Goal: Task Accomplishment & Management: Use online tool/utility

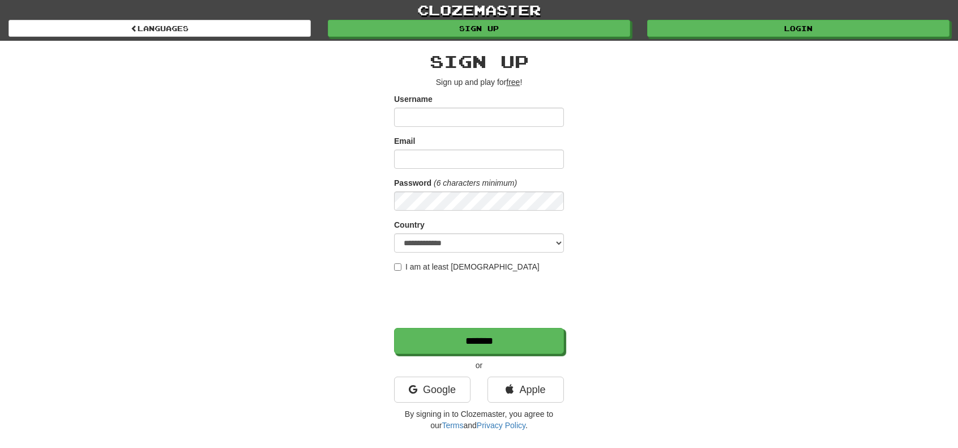
click at [428, 118] on input "Username" at bounding box center [479, 117] width 170 height 19
type input "*********"
click at [437, 160] on input "Email" at bounding box center [479, 158] width 170 height 19
type input "**********"
select select "**"
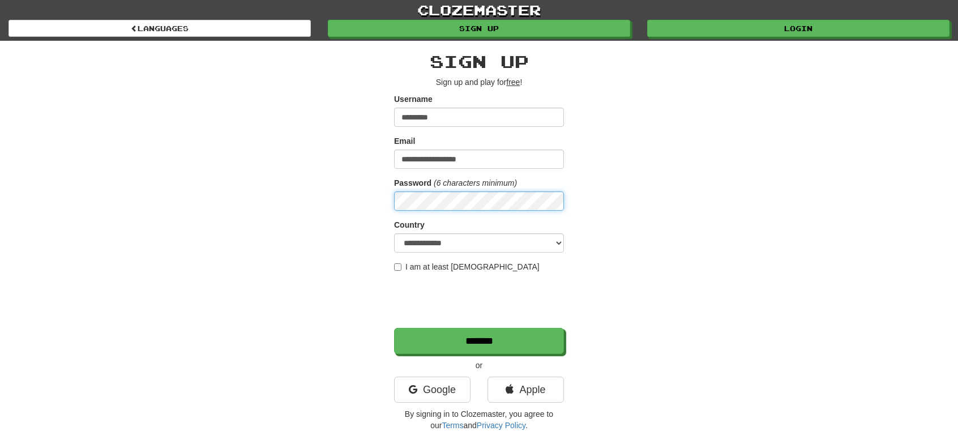
click at [394, 328] on input "*******" at bounding box center [479, 341] width 170 height 26
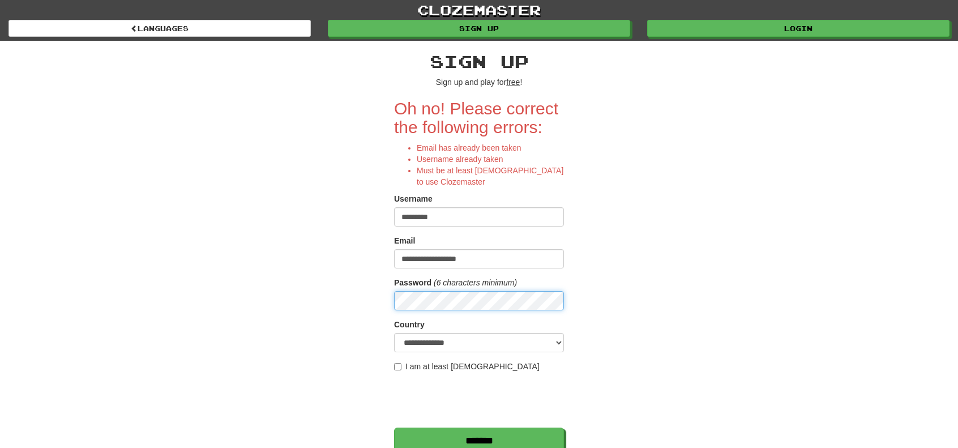
click at [394, 427] on input "*******" at bounding box center [479, 440] width 170 height 26
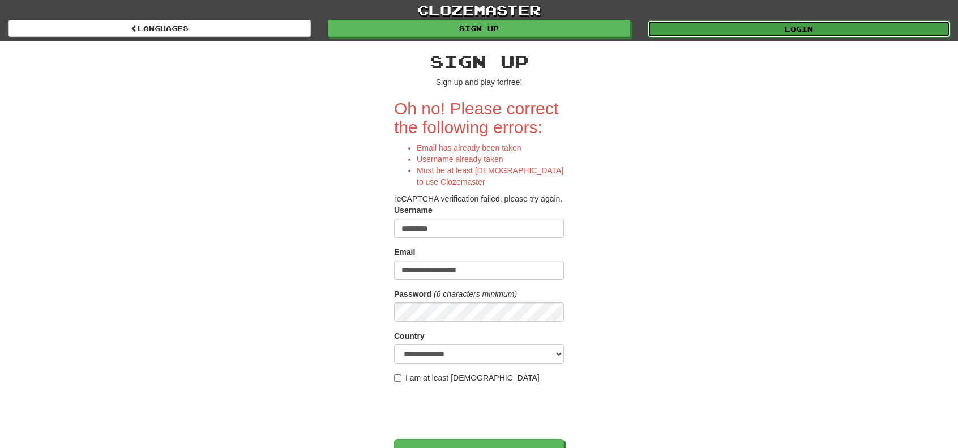
click at [711, 22] on link "Login" at bounding box center [798, 28] width 302 height 17
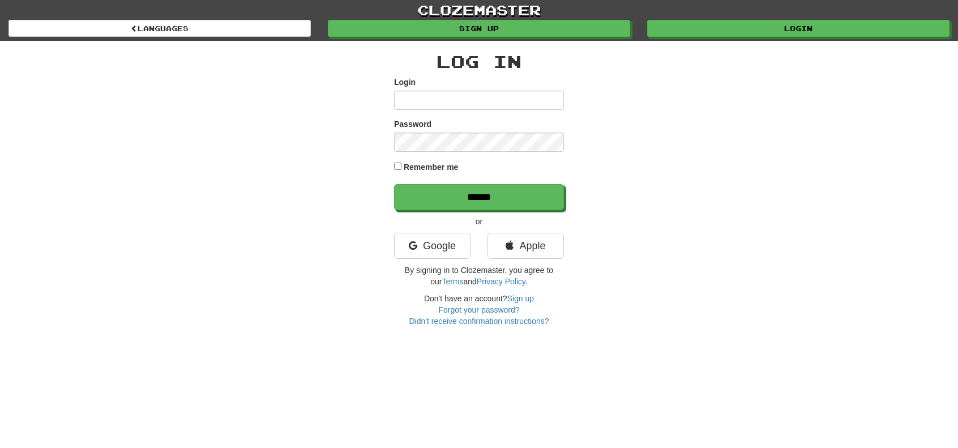
click at [492, 104] on input "Login" at bounding box center [479, 100] width 170 height 19
type input "**********"
click at [394, 184] on input "******" at bounding box center [479, 197] width 170 height 26
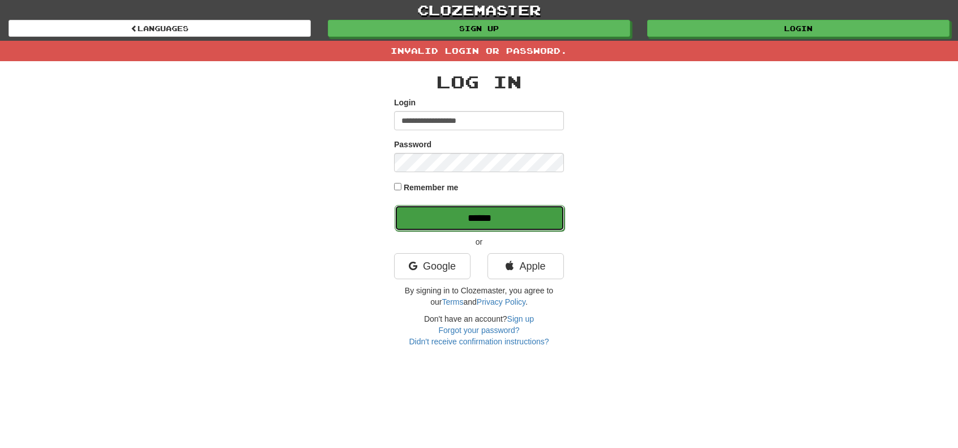
click at [460, 220] on input "******" at bounding box center [479, 218] width 170 height 26
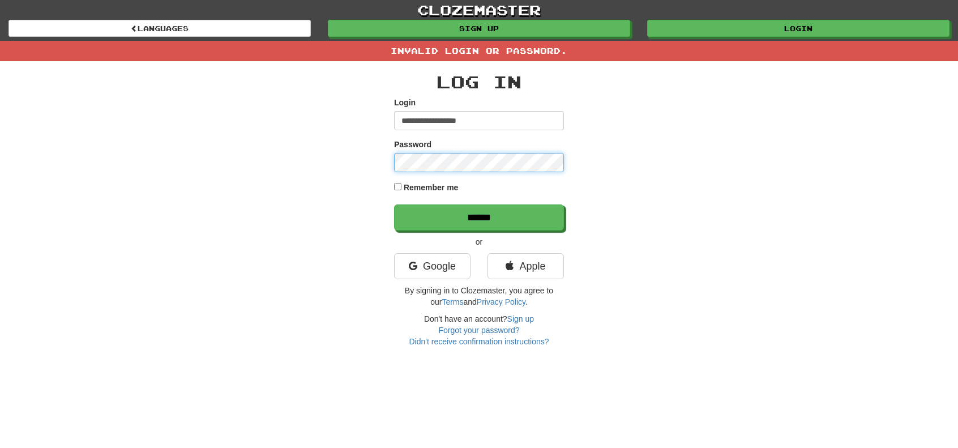
click at [394, 204] on input "******" at bounding box center [479, 217] width 170 height 26
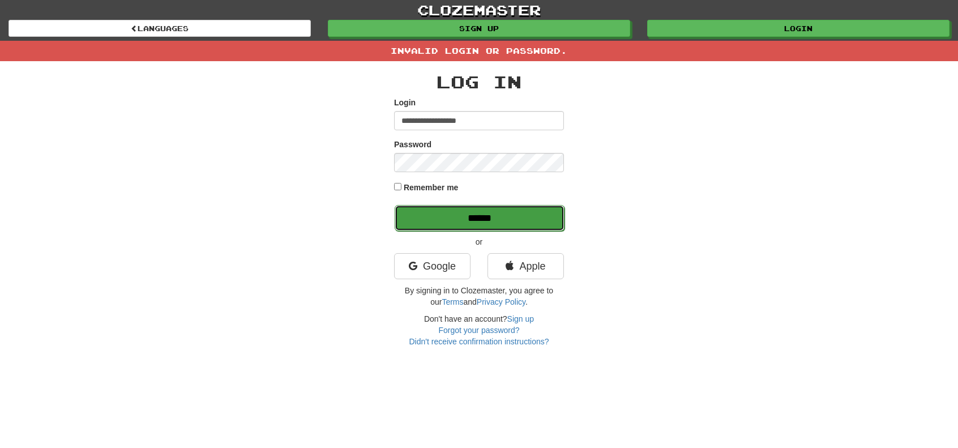
click at [477, 222] on input "******" at bounding box center [479, 218] width 170 height 26
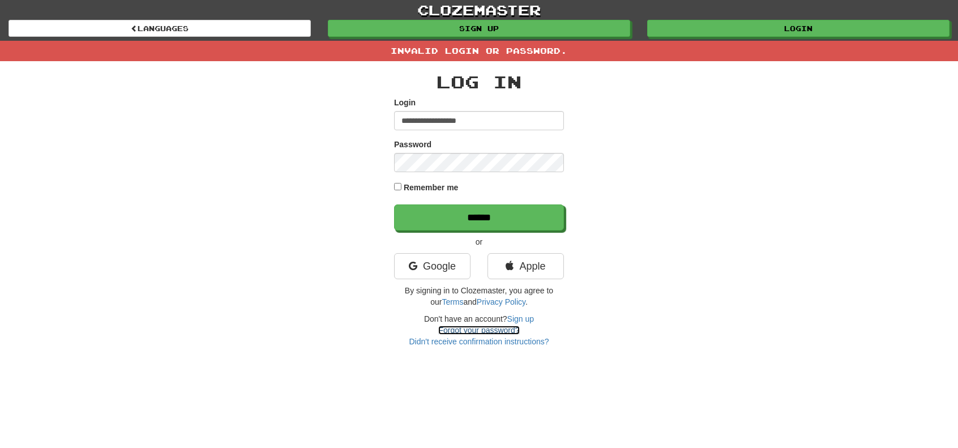
click at [485, 329] on link "Forgot your password?" at bounding box center [478, 329] width 81 height 9
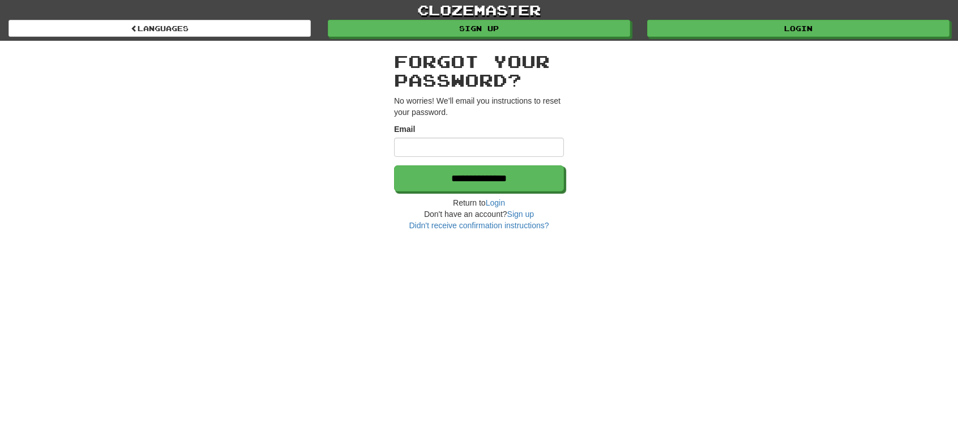
drag, startPoint x: 426, startPoint y: 151, endPoint x: 411, endPoint y: 152, distance: 14.8
click at [411, 152] on input "Email" at bounding box center [479, 147] width 170 height 19
type input "*"
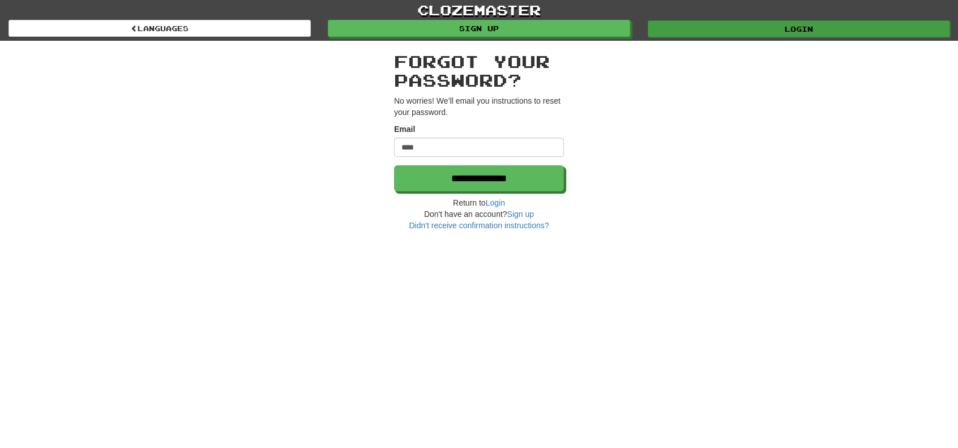
type input "****"
click at [704, 33] on link "Login" at bounding box center [798, 28] width 302 height 17
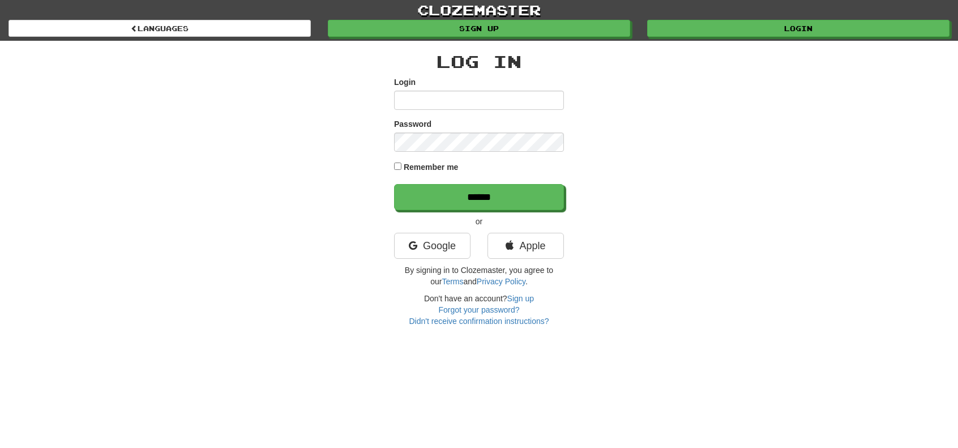
click at [429, 98] on input "Login" at bounding box center [479, 100] width 170 height 19
type input "**********"
click at [394, 184] on input "******" at bounding box center [479, 197] width 170 height 26
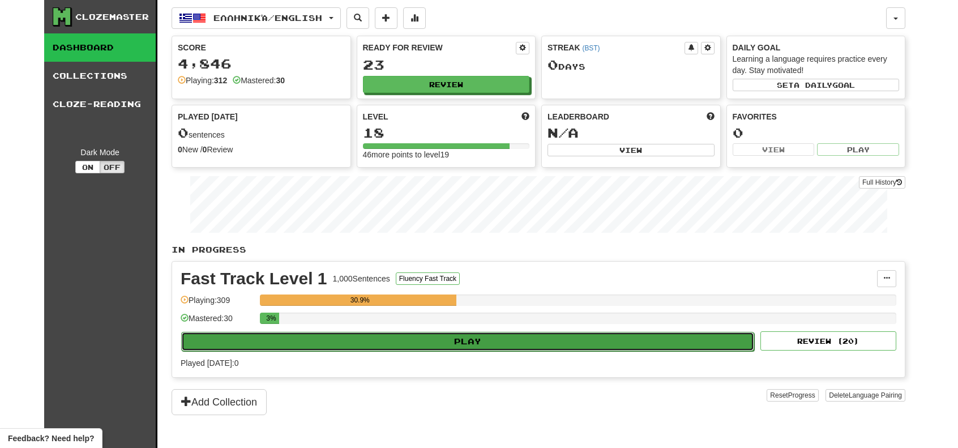
click at [496, 337] on button "Play" at bounding box center [467, 341] width 573 height 19
select select "**"
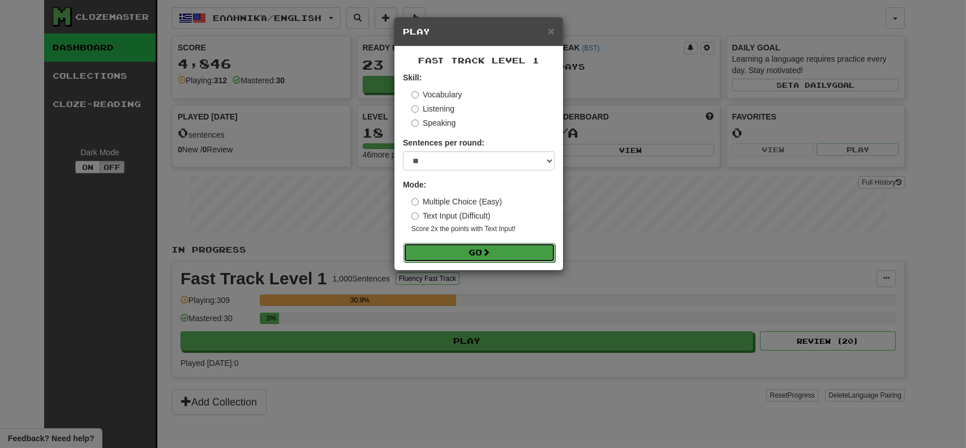
click at [451, 251] on button "Go" at bounding box center [480, 252] width 152 height 19
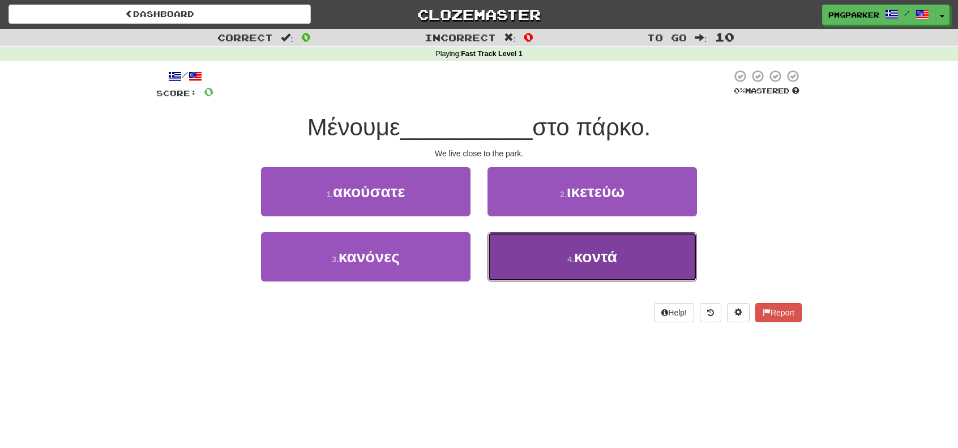
click at [561, 264] on button "4 . κοντά" at bounding box center [591, 256] width 209 height 49
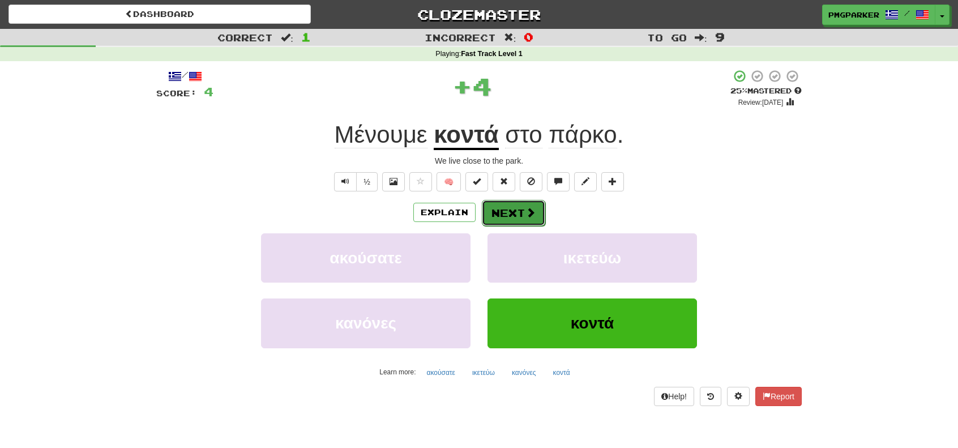
click at [514, 208] on button "Next" at bounding box center [513, 213] width 63 height 26
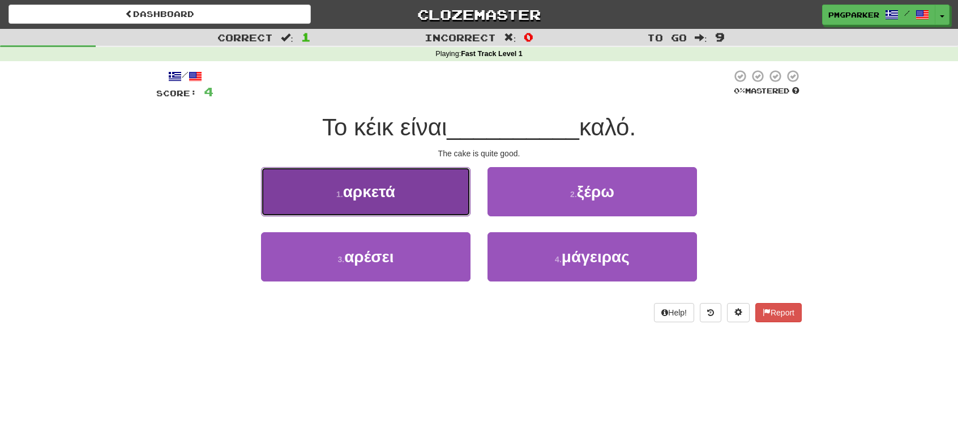
click at [432, 207] on button "1 . αρκετά" at bounding box center [365, 191] width 209 height 49
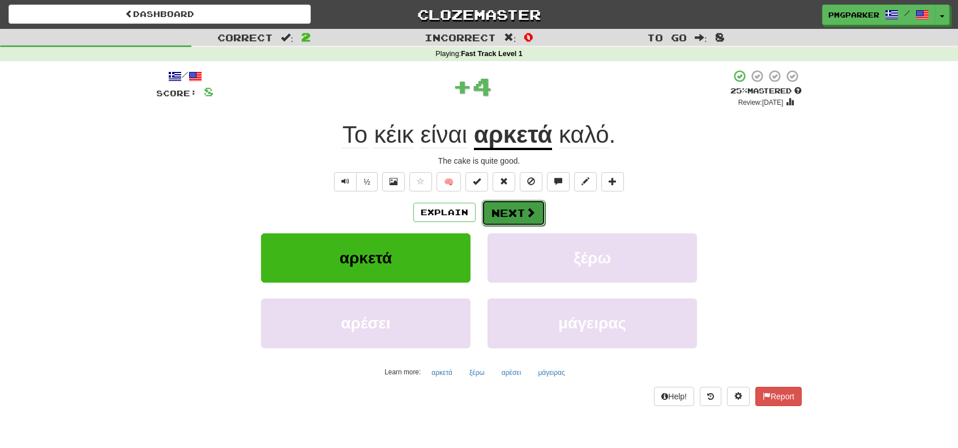
click at [499, 204] on button "Next" at bounding box center [513, 213] width 63 height 26
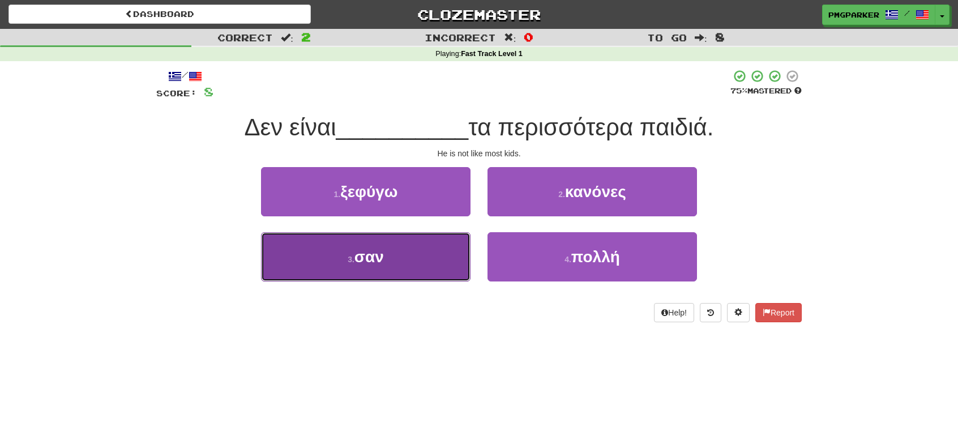
click at [419, 267] on button "3 . σαν" at bounding box center [365, 256] width 209 height 49
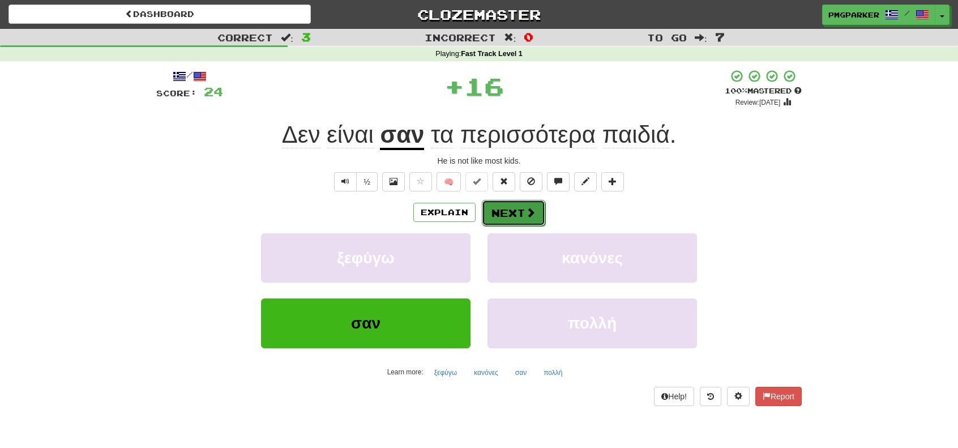
click at [506, 210] on button "Next" at bounding box center [513, 213] width 63 height 26
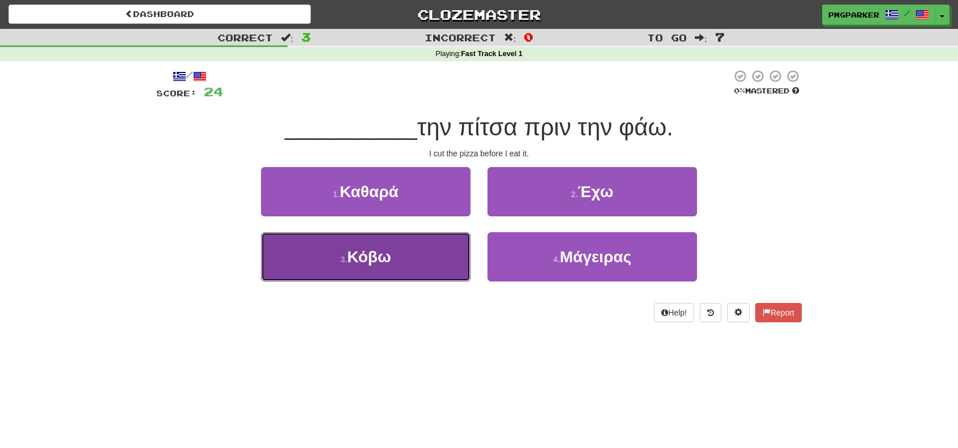
click at [435, 256] on button "3 . Κόβω" at bounding box center [365, 256] width 209 height 49
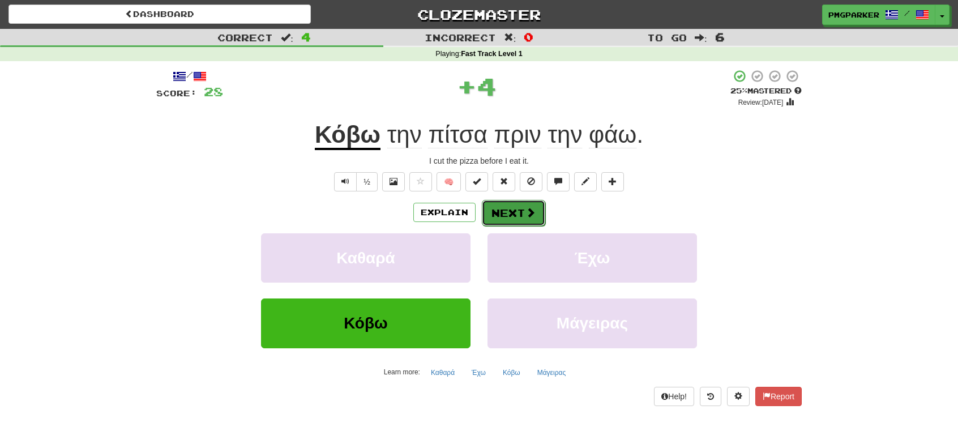
click at [509, 211] on button "Next" at bounding box center [513, 213] width 63 height 26
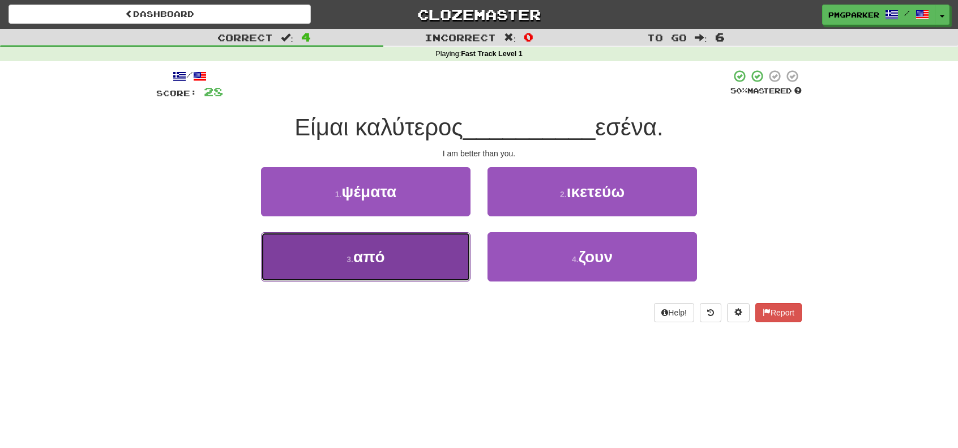
click at [438, 267] on button "3 . από" at bounding box center [365, 256] width 209 height 49
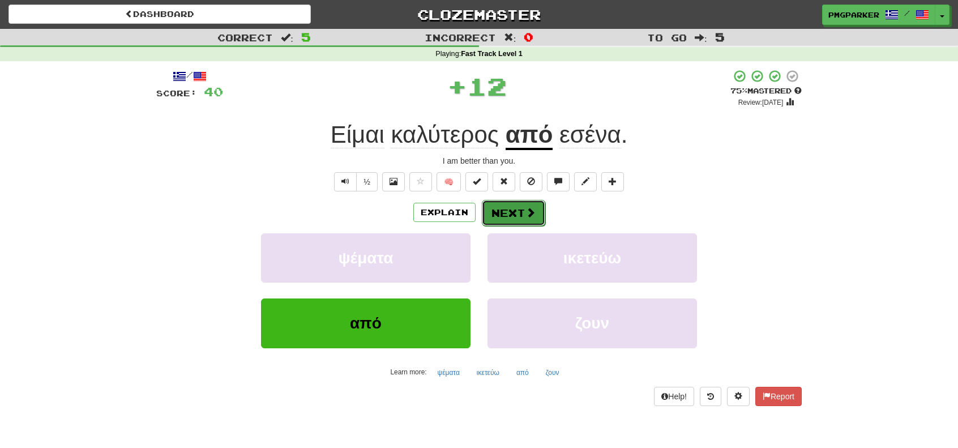
click at [508, 211] on button "Next" at bounding box center [513, 213] width 63 height 26
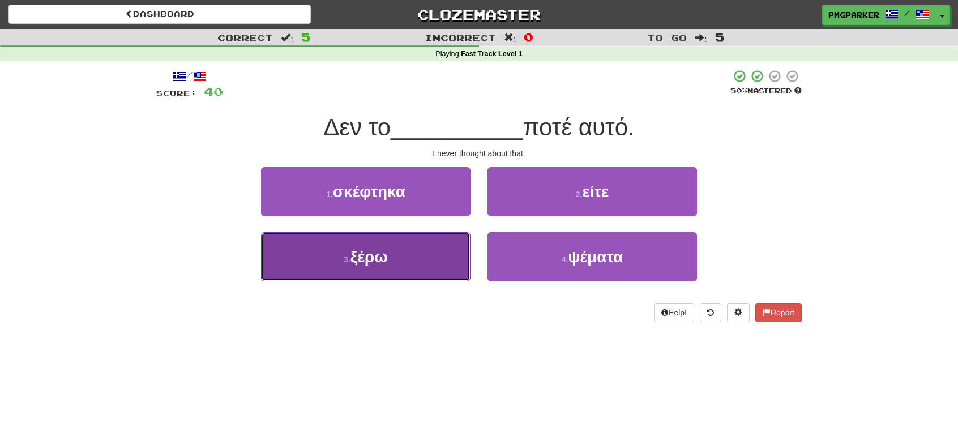
click at [435, 258] on button "3 . ξέρω" at bounding box center [365, 256] width 209 height 49
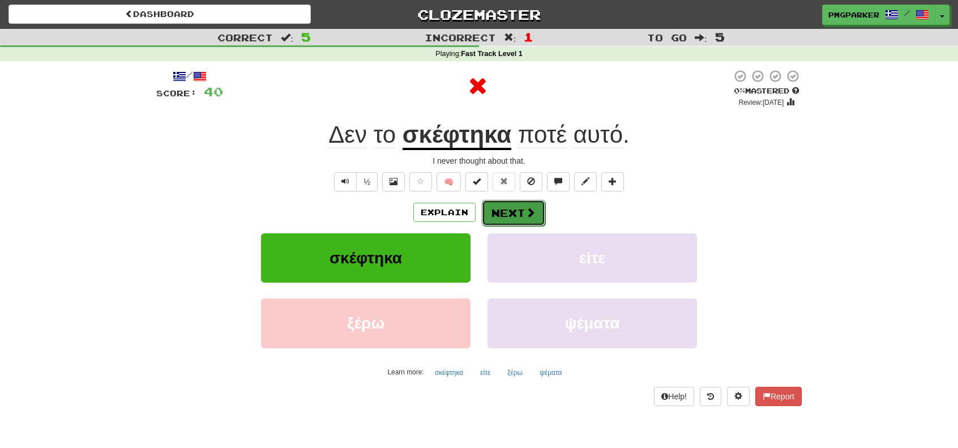
click at [505, 212] on button "Next" at bounding box center [513, 213] width 63 height 26
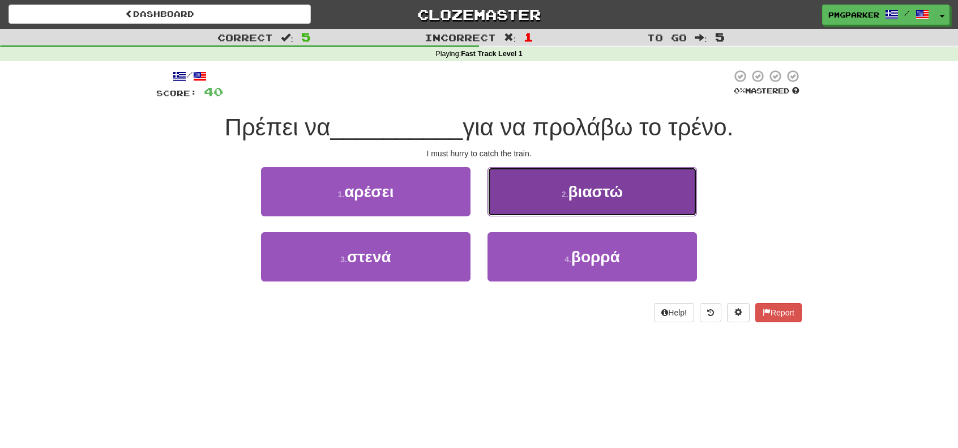
click at [565, 200] on button "2 . βιαστώ" at bounding box center [591, 191] width 209 height 49
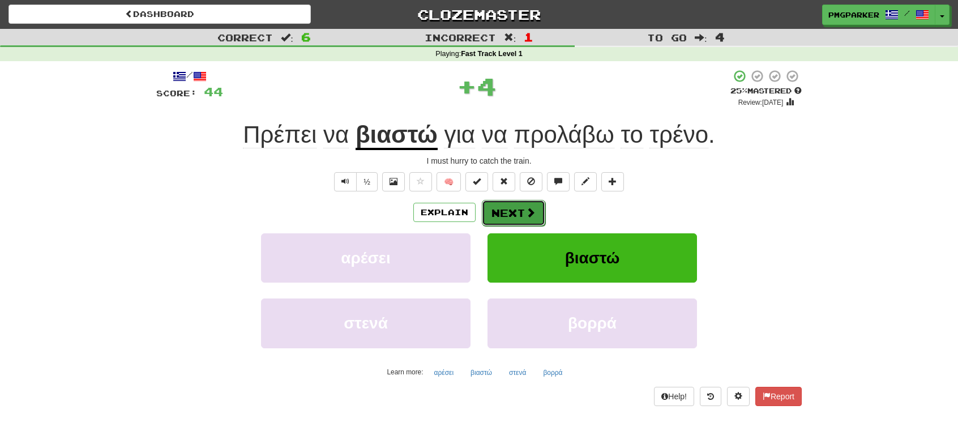
click at [527, 218] on button "Next" at bounding box center [513, 213] width 63 height 26
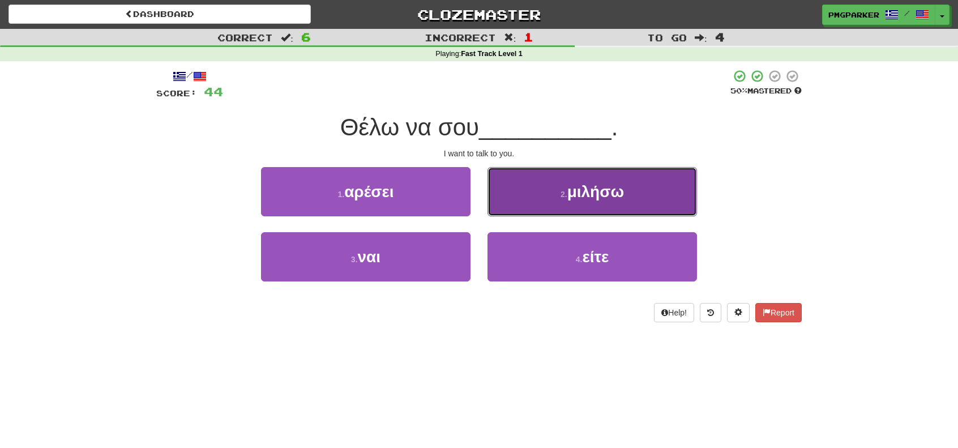
click at [563, 194] on small "2 ." at bounding box center [563, 194] width 7 height 9
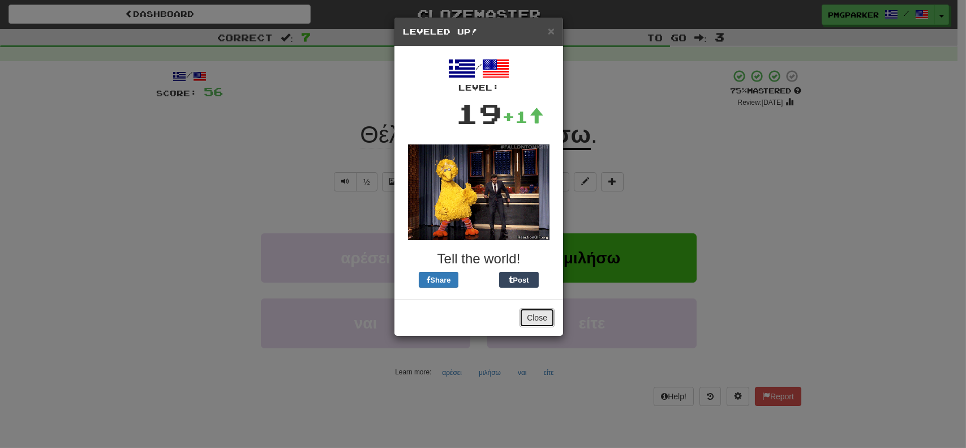
click at [533, 313] on button "Close" at bounding box center [537, 317] width 35 height 19
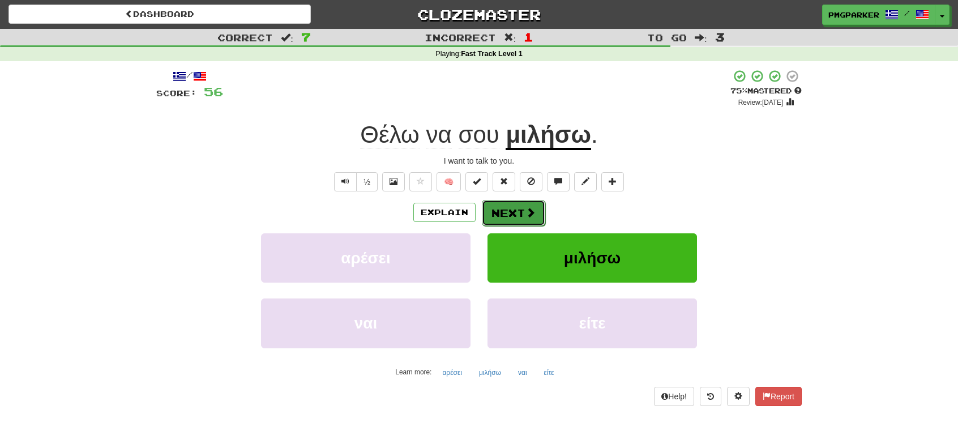
click at [523, 220] on button "Next" at bounding box center [513, 213] width 63 height 26
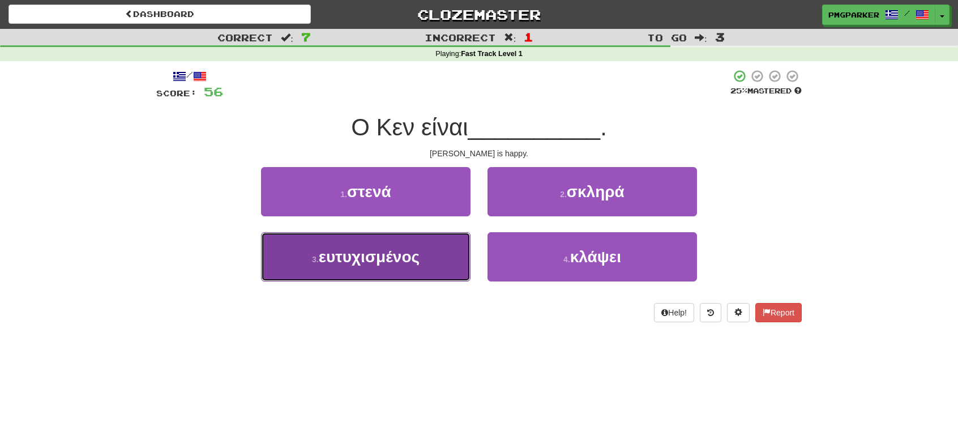
click at [454, 248] on button "3 . ευτυχισμένος" at bounding box center [365, 256] width 209 height 49
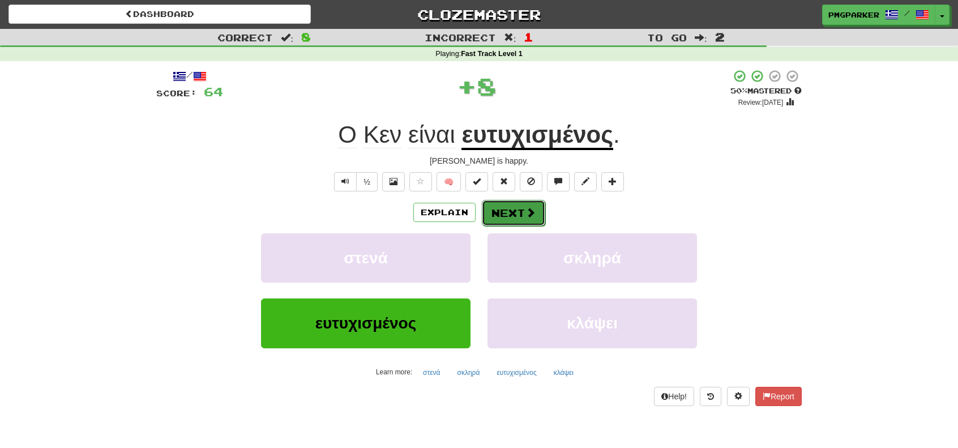
click at [503, 210] on button "Next" at bounding box center [513, 213] width 63 height 26
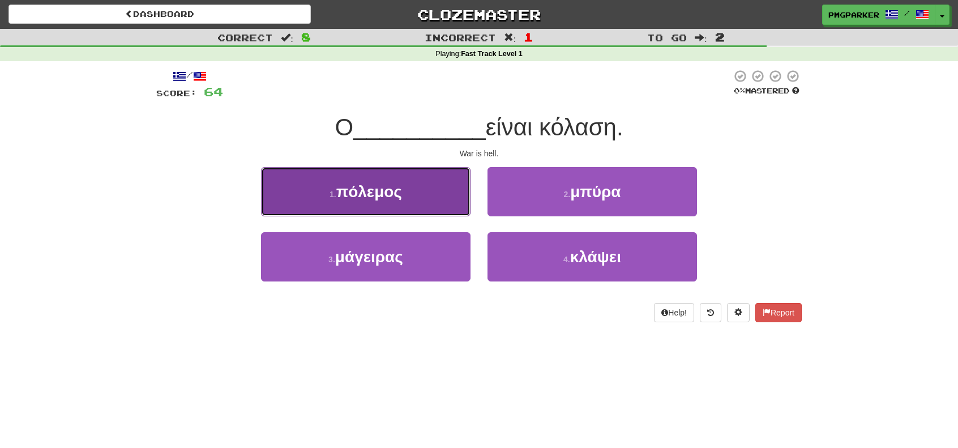
click at [423, 205] on button "1 . πόλεμος" at bounding box center [365, 191] width 209 height 49
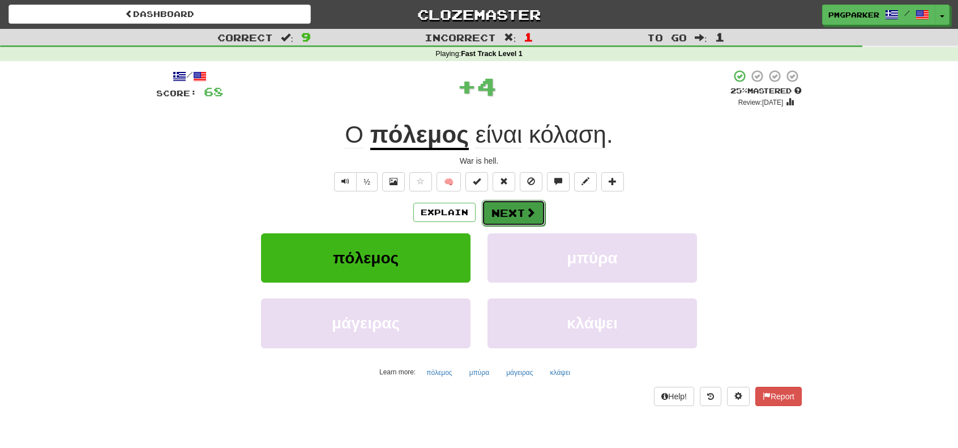
click at [503, 211] on button "Next" at bounding box center [513, 213] width 63 height 26
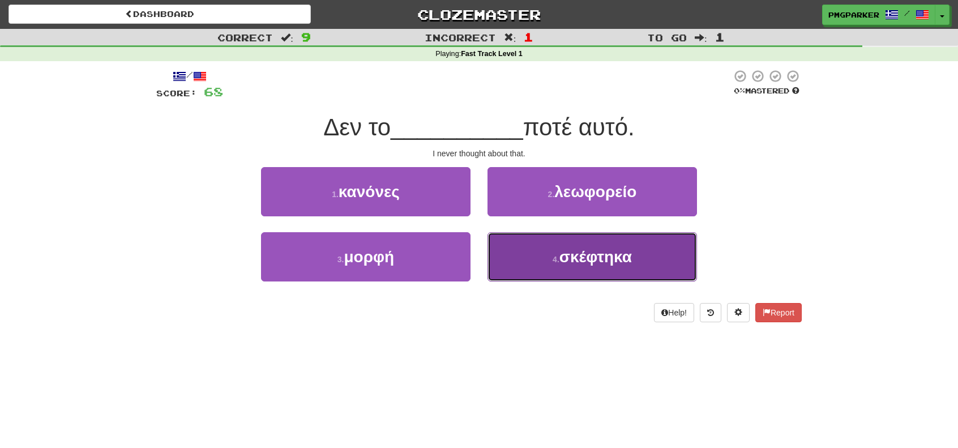
click at [534, 254] on button "4 . σκέφτηκα" at bounding box center [591, 256] width 209 height 49
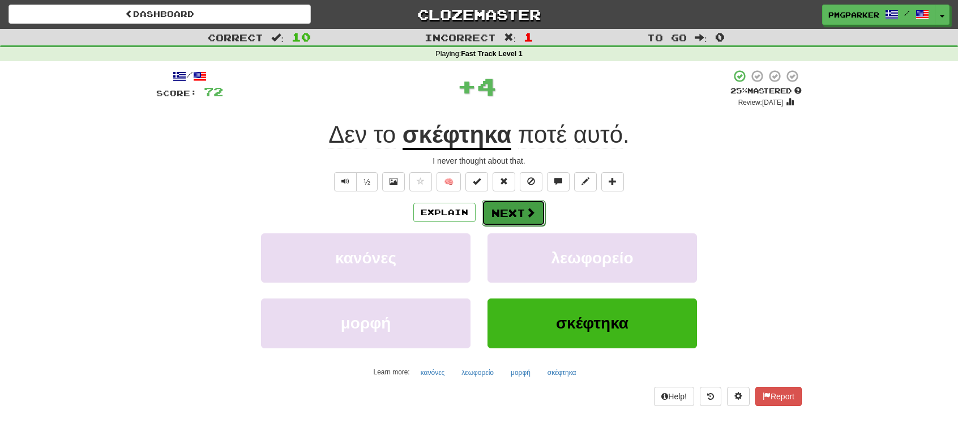
click at [524, 208] on button "Next" at bounding box center [513, 213] width 63 height 26
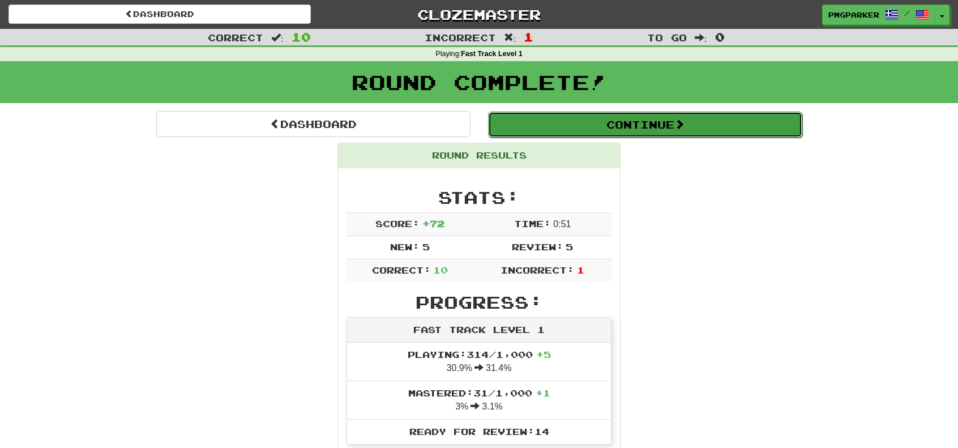
click at [544, 131] on button "Continue" at bounding box center [645, 124] width 314 height 26
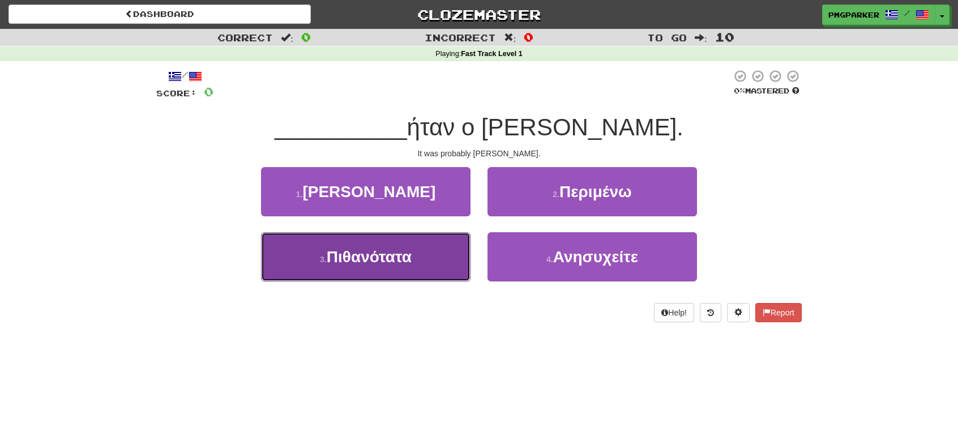
click at [420, 259] on button "3 . Πιθανότατα" at bounding box center [365, 256] width 209 height 49
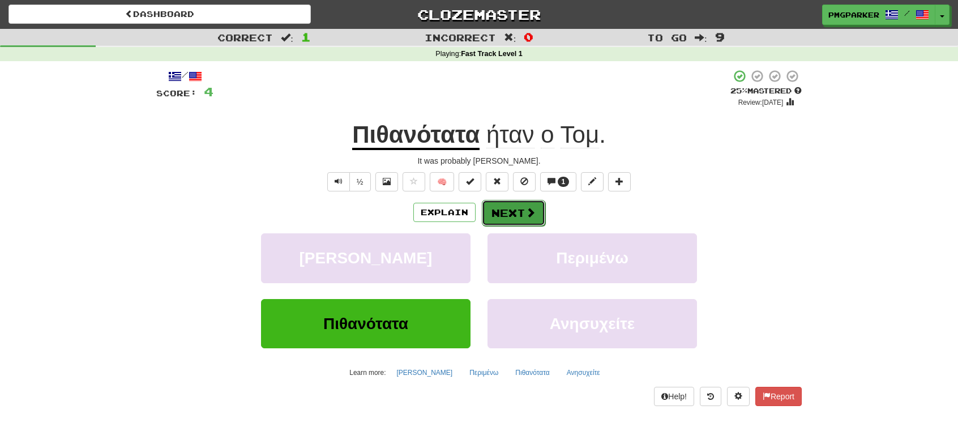
click at [510, 210] on button "Next" at bounding box center [513, 213] width 63 height 26
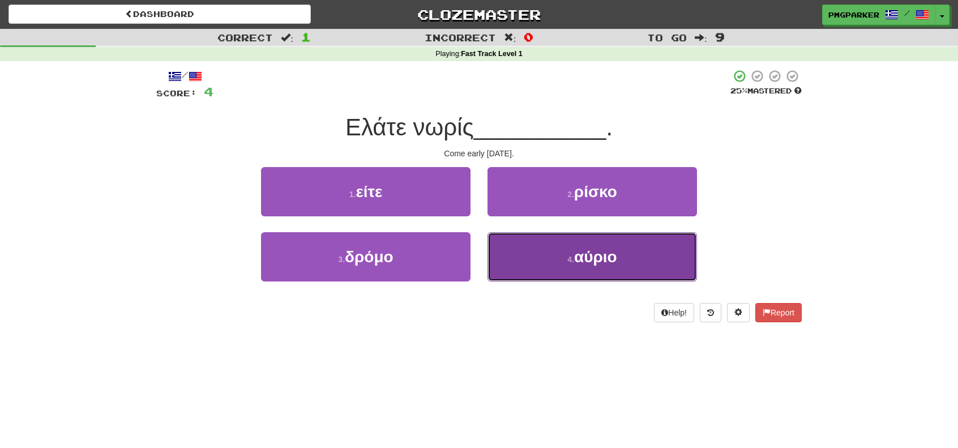
click at [574, 255] on small "4 ." at bounding box center [570, 259] width 7 height 9
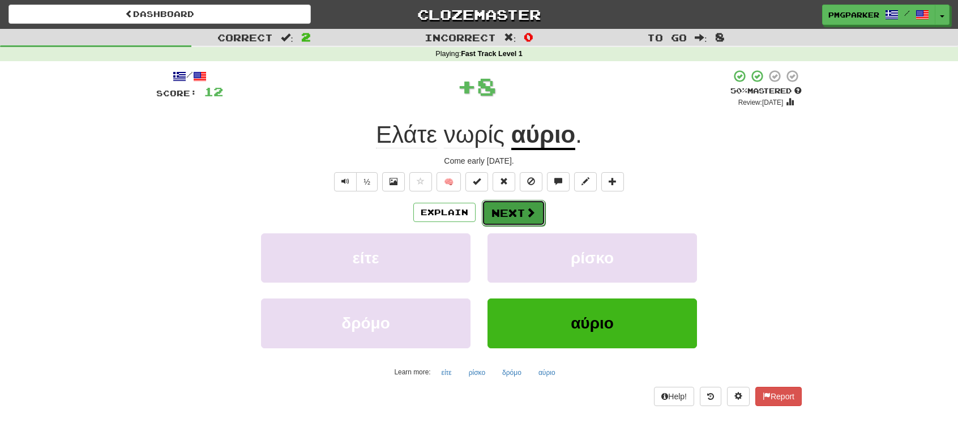
click at [505, 213] on button "Next" at bounding box center [513, 213] width 63 height 26
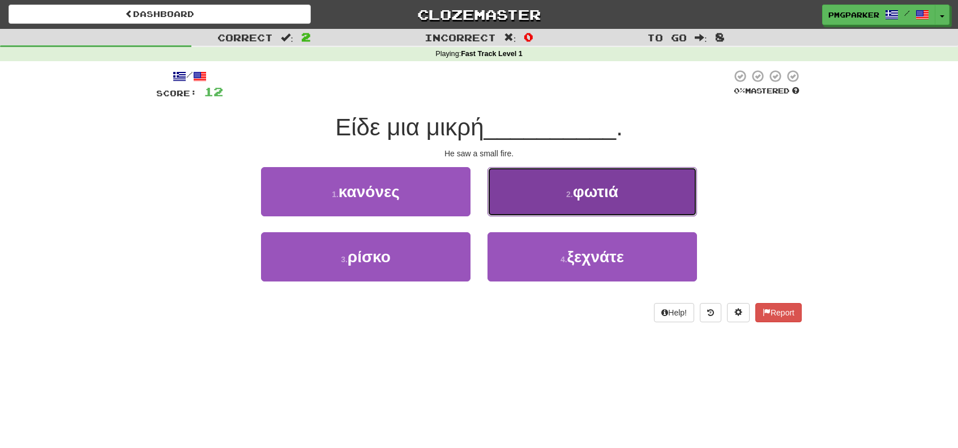
click at [568, 201] on button "2 . φωτιά" at bounding box center [591, 191] width 209 height 49
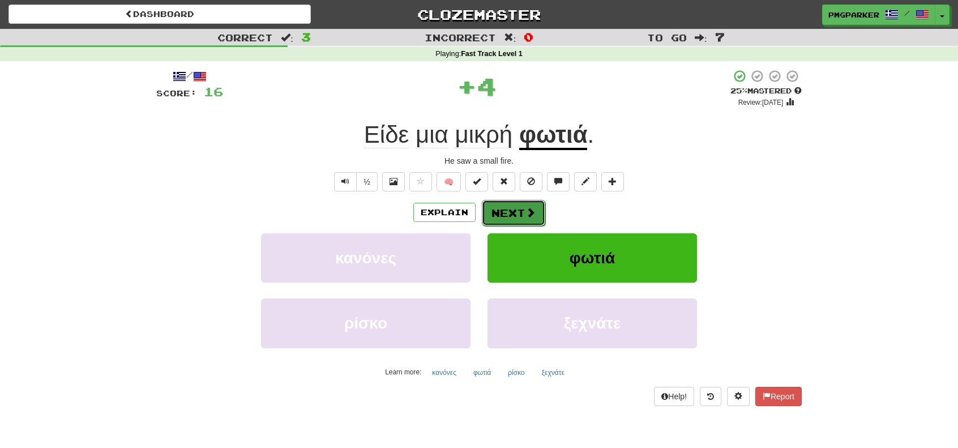
click at [526, 216] on span at bounding box center [530, 212] width 10 height 10
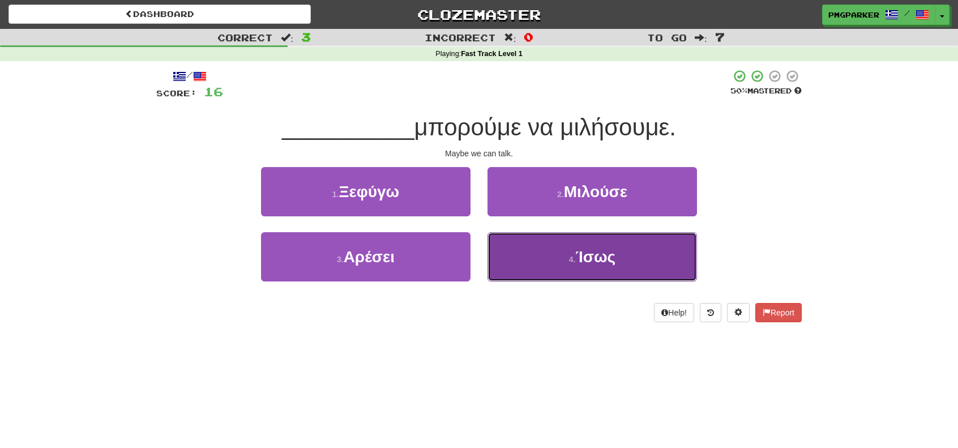
click at [546, 259] on button "4 . Ίσως" at bounding box center [591, 256] width 209 height 49
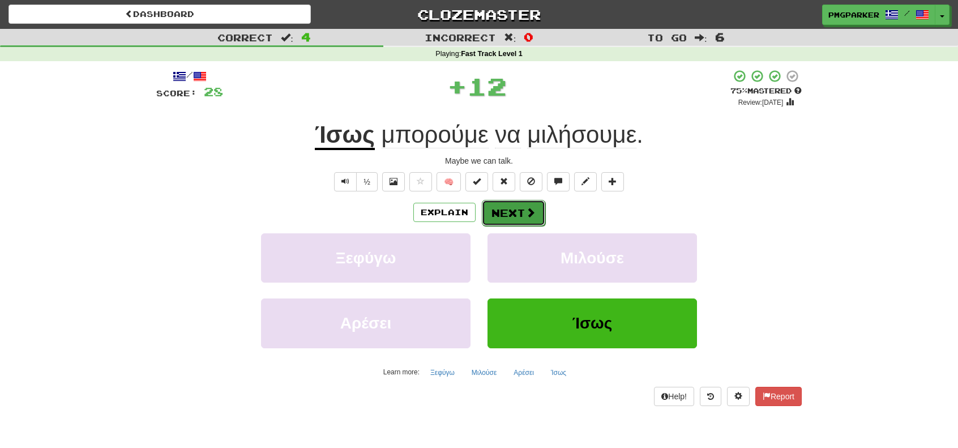
click at [505, 209] on button "Next" at bounding box center [513, 213] width 63 height 26
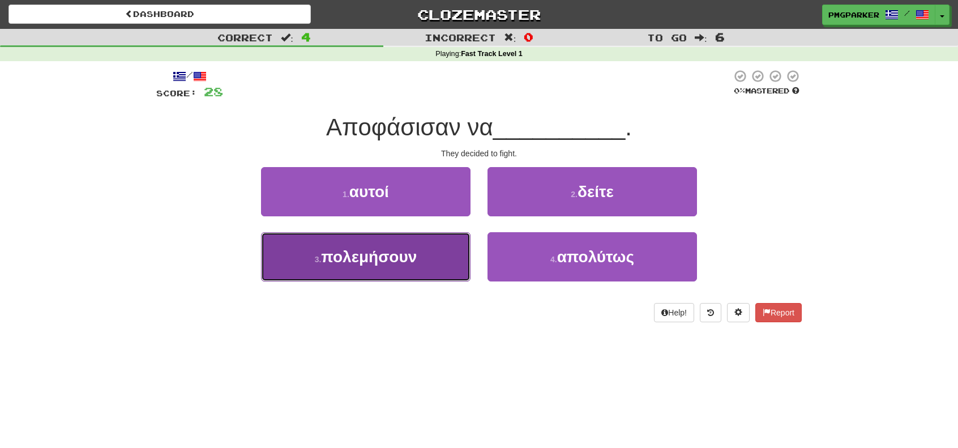
click at [466, 258] on button "3 . πολεμήσουν" at bounding box center [365, 256] width 209 height 49
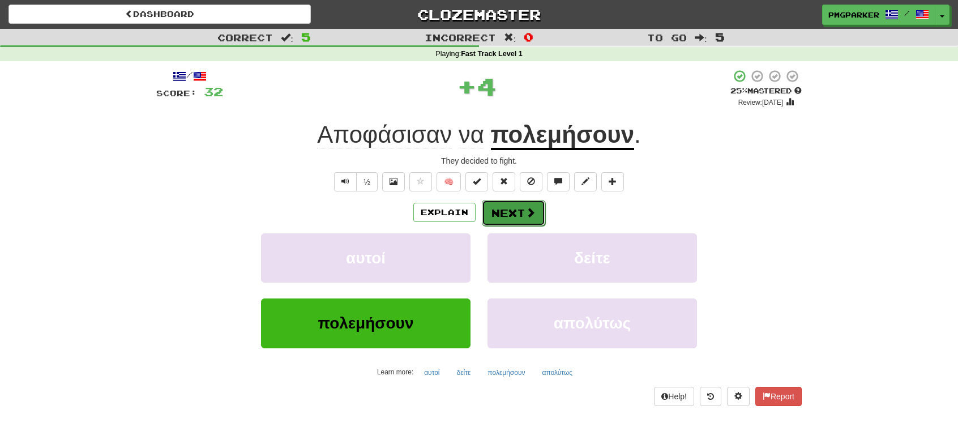
click at [525, 221] on button "Next" at bounding box center [513, 213] width 63 height 26
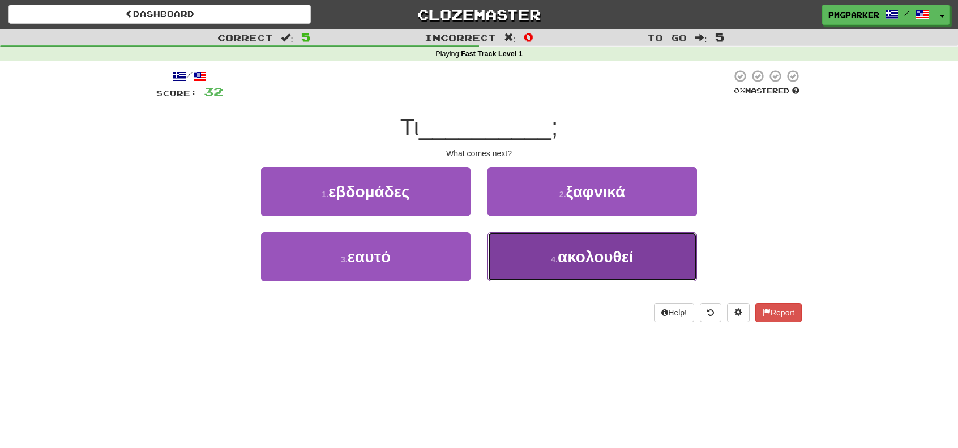
click at [548, 258] on button "4 . ακολουθεί" at bounding box center [591, 256] width 209 height 49
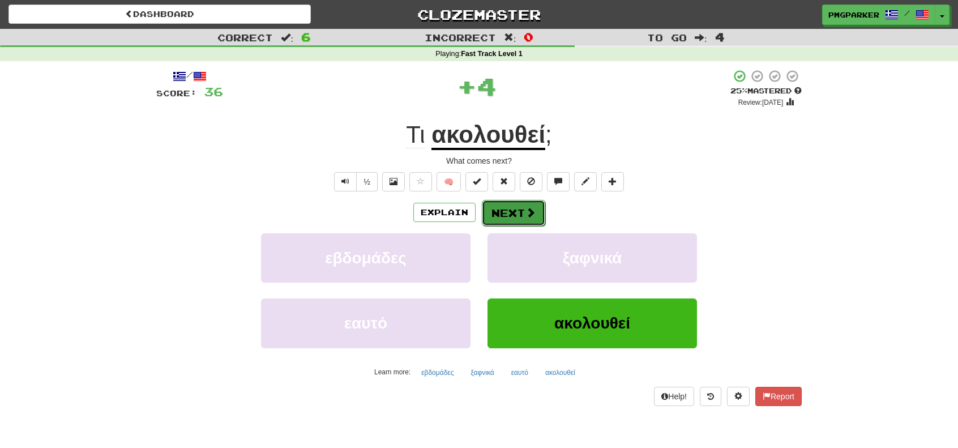
click at [512, 216] on button "Next" at bounding box center [513, 213] width 63 height 26
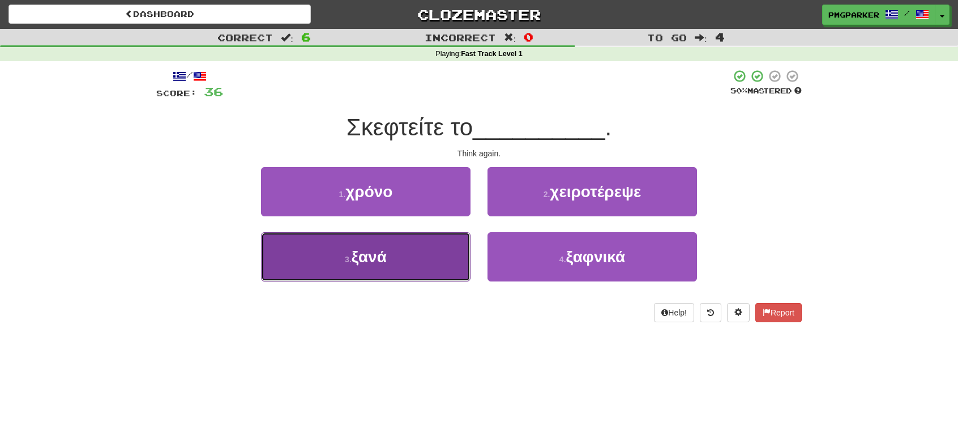
click at [430, 247] on button "3 . ξανά" at bounding box center [365, 256] width 209 height 49
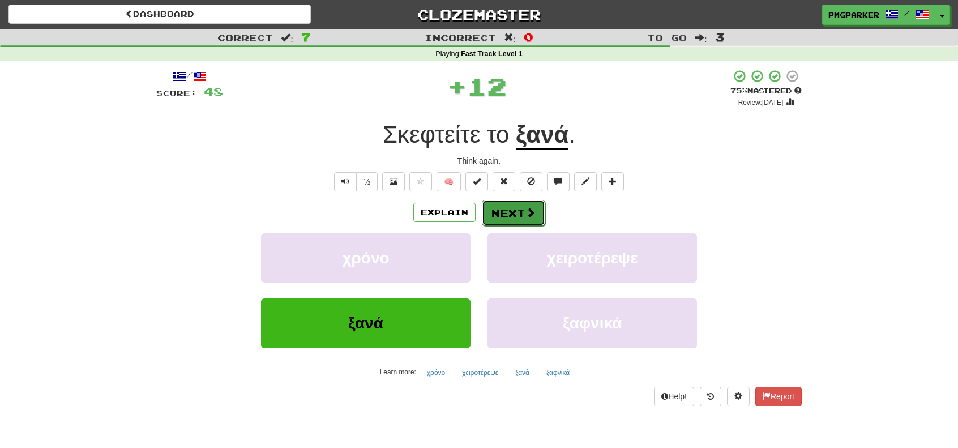
click at [510, 217] on button "Next" at bounding box center [513, 213] width 63 height 26
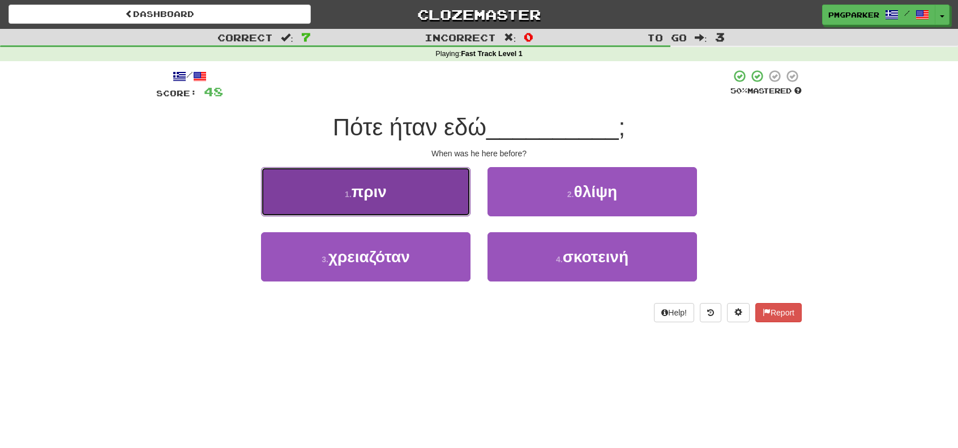
click at [434, 203] on button "1 . πριν" at bounding box center [365, 191] width 209 height 49
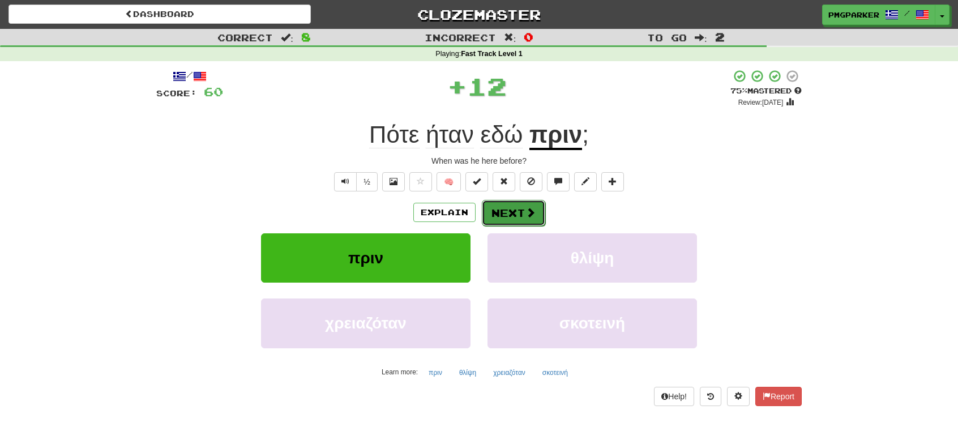
click at [504, 212] on button "Next" at bounding box center [513, 213] width 63 height 26
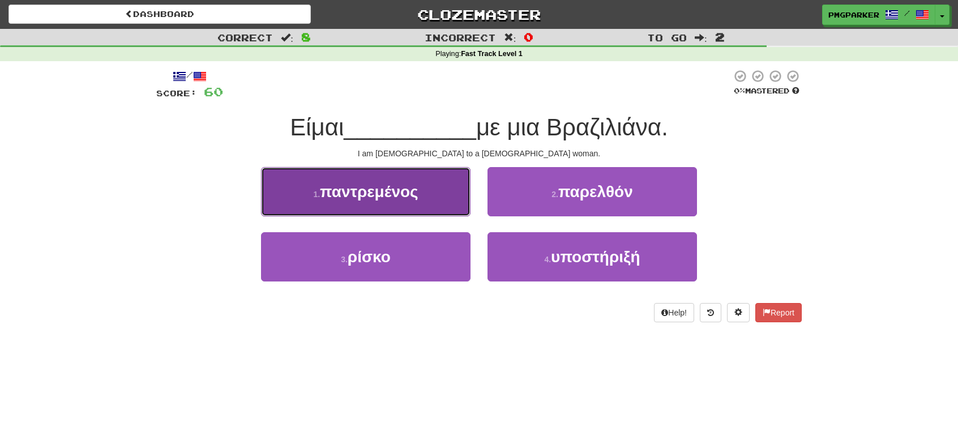
click at [451, 210] on button "1 . παντρεμένος" at bounding box center [365, 191] width 209 height 49
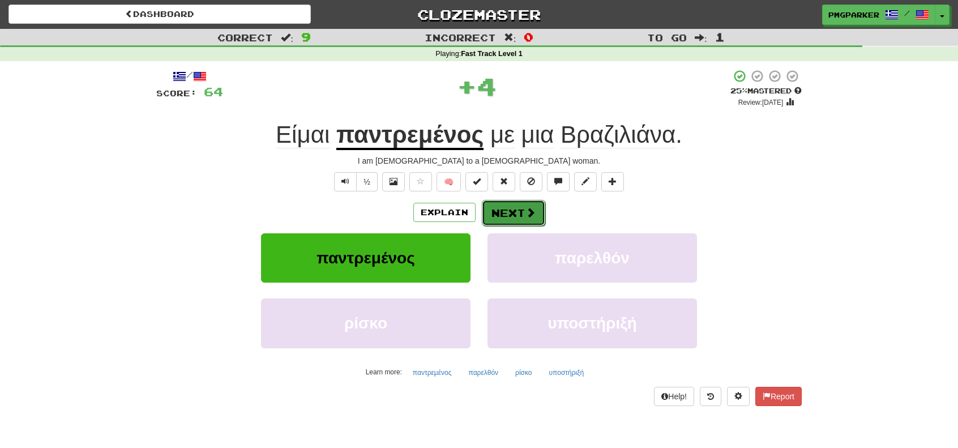
click at [511, 215] on button "Next" at bounding box center [513, 213] width 63 height 26
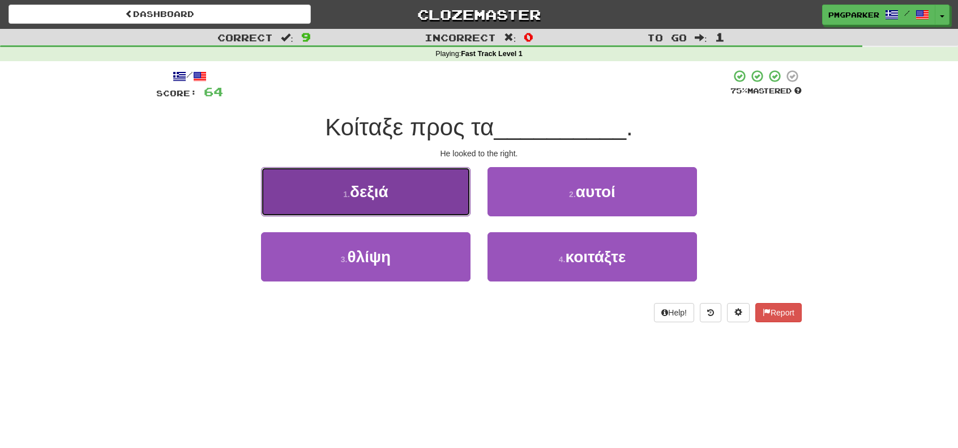
click at [414, 213] on button "1 . δεξιά" at bounding box center [365, 191] width 209 height 49
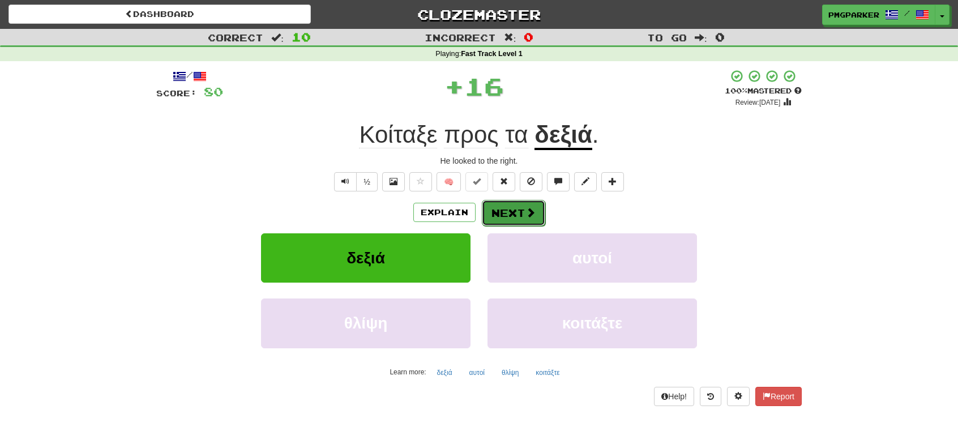
click at [495, 212] on button "Next" at bounding box center [513, 213] width 63 height 26
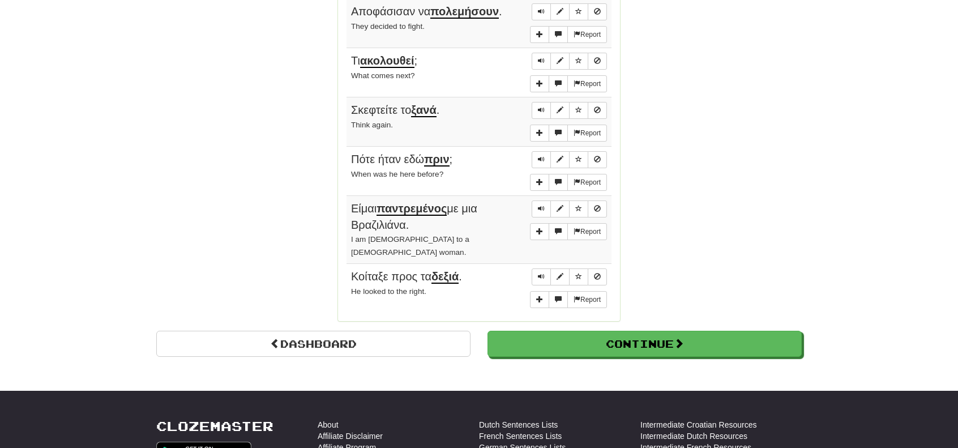
scroll to position [801, 0]
